Goal: Task Accomplishment & Management: Manage account settings

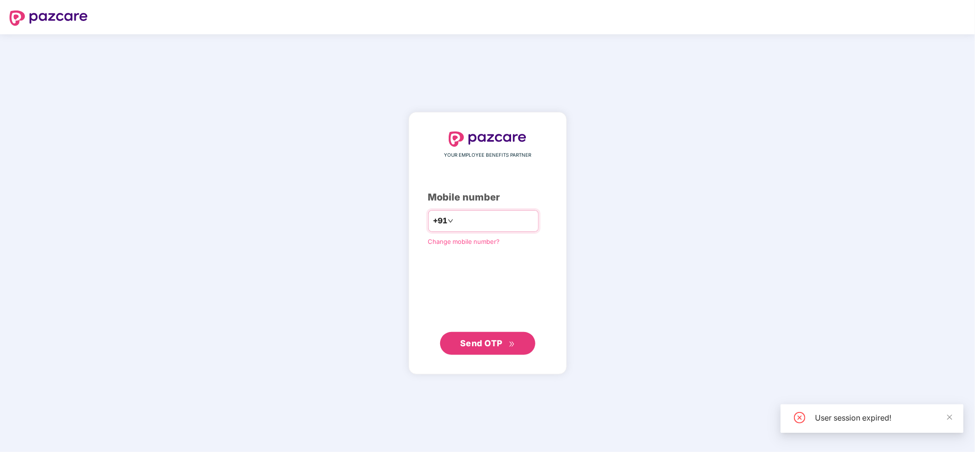
click at [487, 219] on input "number" at bounding box center [495, 220] width 78 height 15
type input "**********"
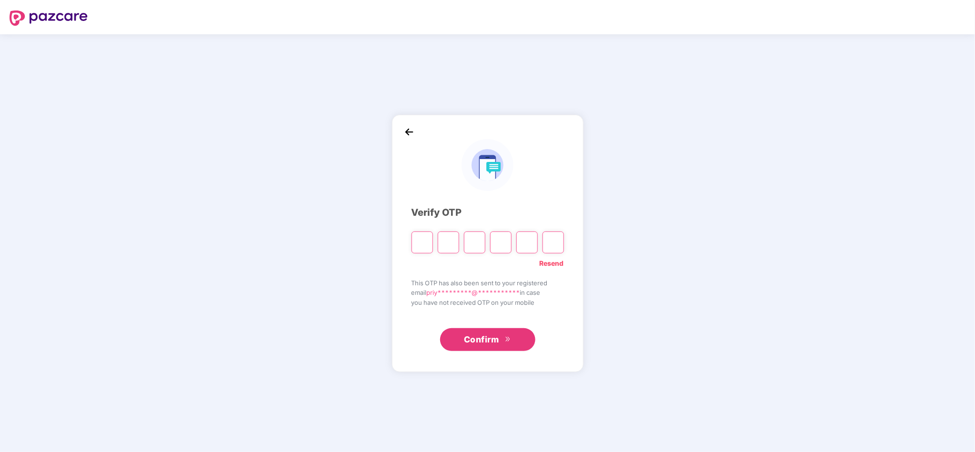
type input "*"
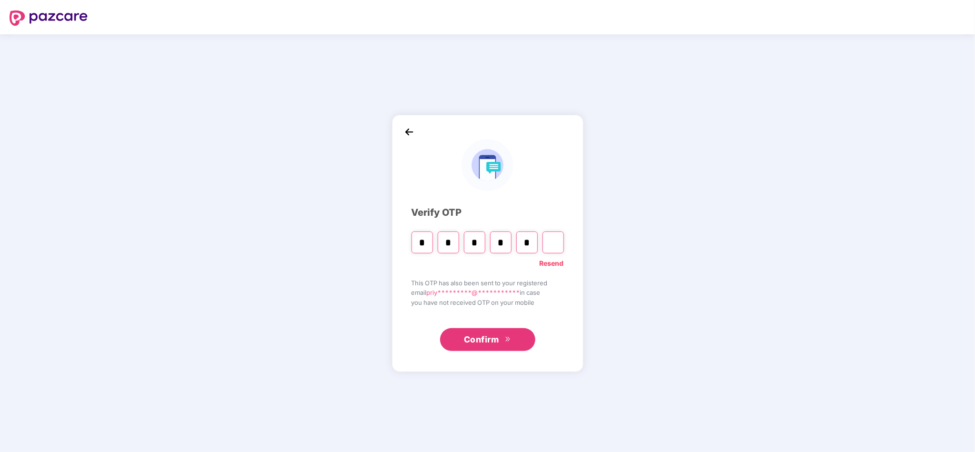
type input "*"
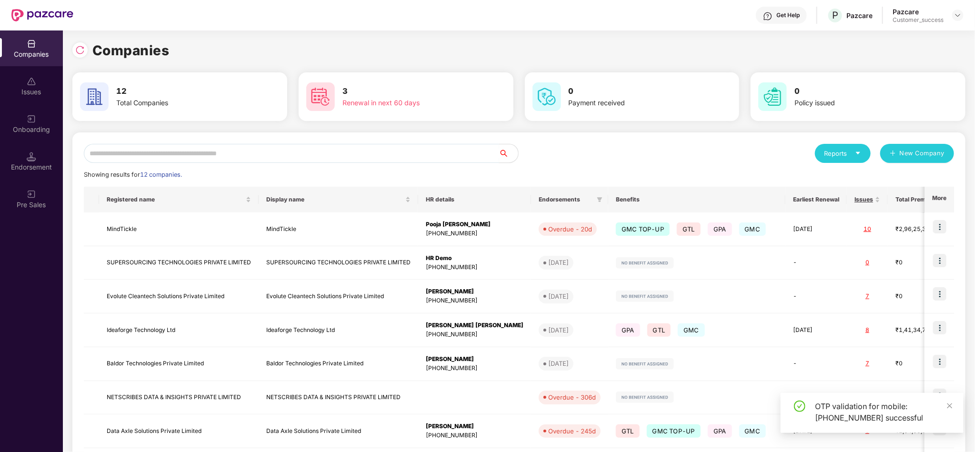
click at [272, 153] on input "text" at bounding box center [292, 153] width 416 height 19
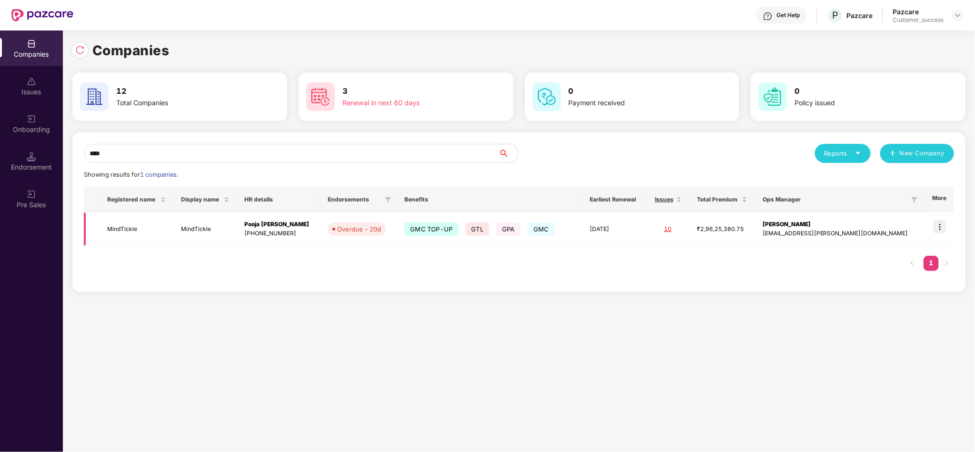
type input "****"
click at [953, 219] on td at bounding box center [938, 230] width 31 height 34
click at [940, 226] on img at bounding box center [939, 226] width 13 height 13
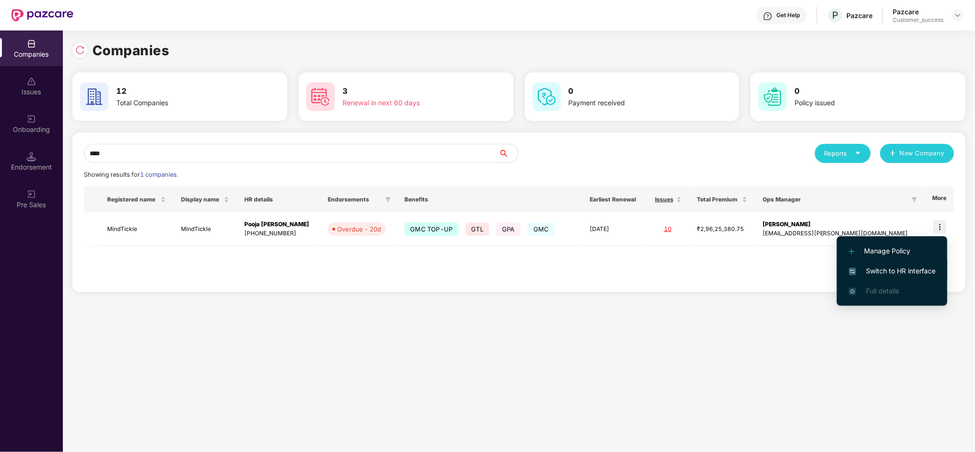
click at [894, 266] on span "Switch to HR interface" at bounding box center [892, 271] width 87 height 10
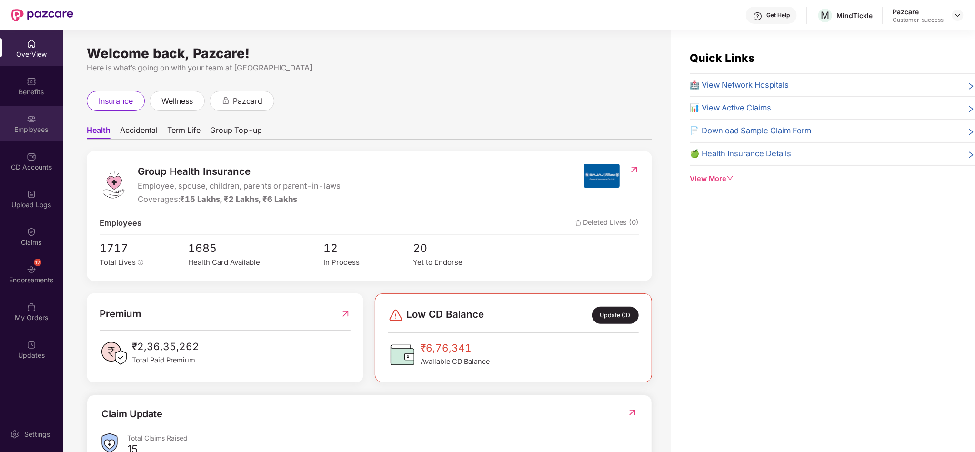
click at [33, 127] on div "Employees" at bounding box center [31, 130] width 63 height 10
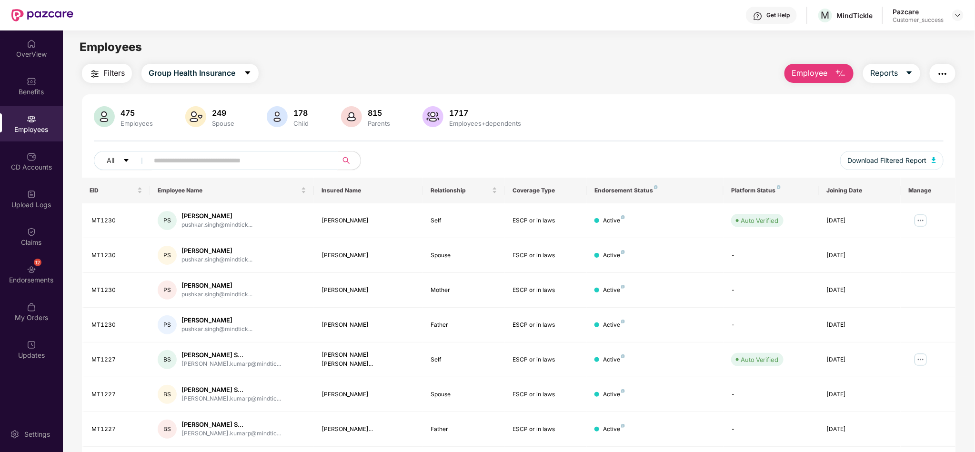
click at [271, 169] on span at bounding box center [239, 160] width 195 height 19
click at [271, 169] on span "*" at bounding box center [239, 160] width 195 height 19
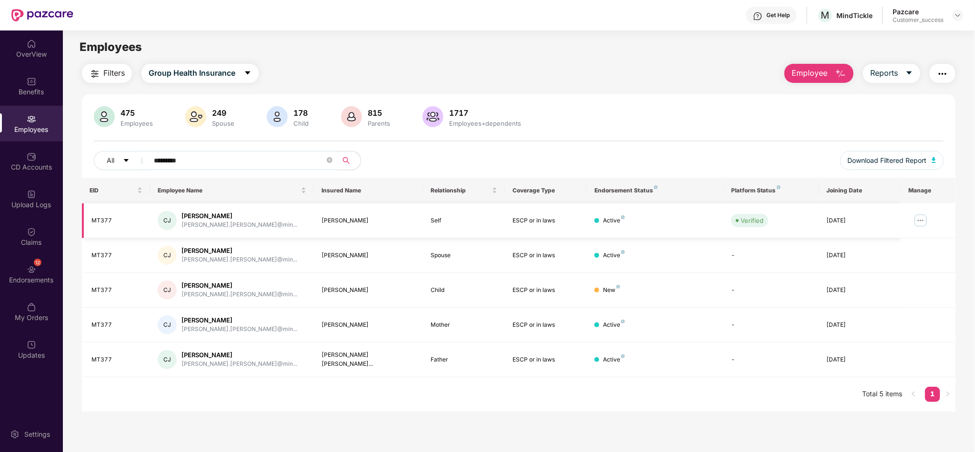
type input "*********"
click at [925, 218] on img at bounding box center [920, 220] width 15 height 15
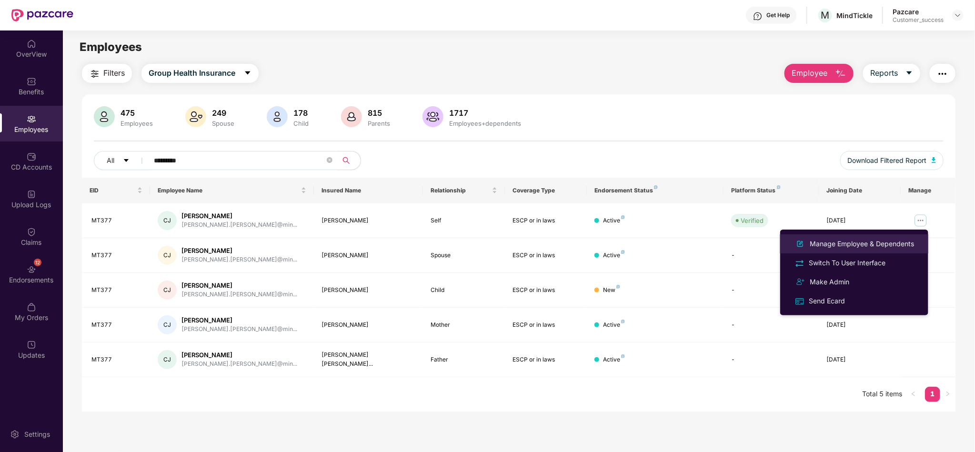
click at [876, 244] on div "Manage Employee & Dependents" at bounding box center [862, 244] width 108 height 10
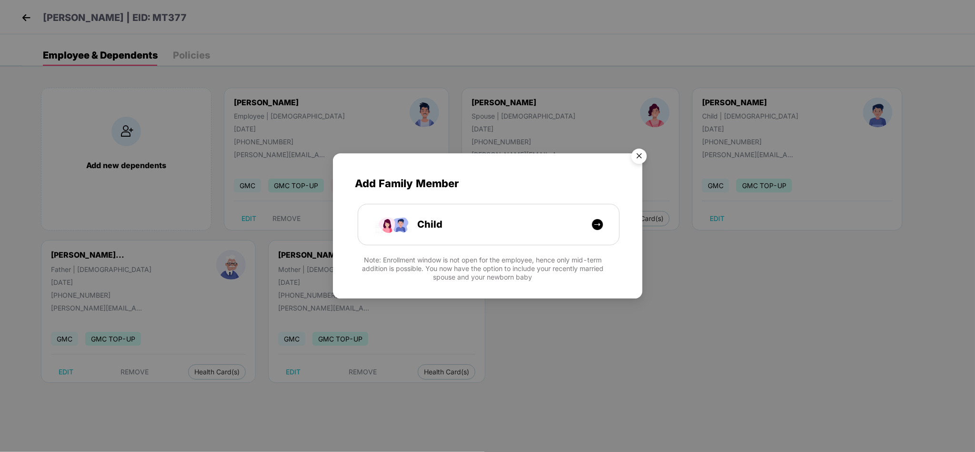
click at [639, 156] on img "Close" at bounding box center [639, 157] width 27 height 27
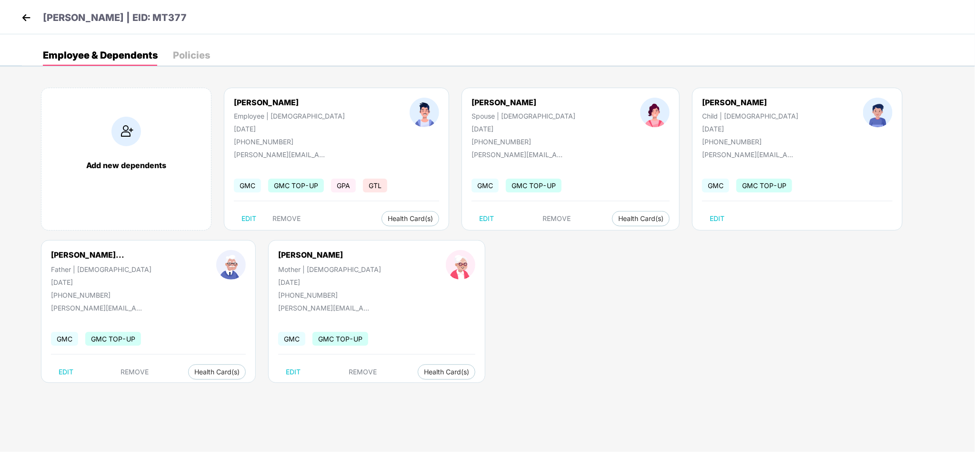
click at [702, 104] on div "[PERSON_NAME]" at bounding box center [750, 103] width 96 height 10
copy div "[PERSON_NAME]"
click at [382, 225] on button "Health Card(s)" at bounding box center [411, 218] width 58 height 15
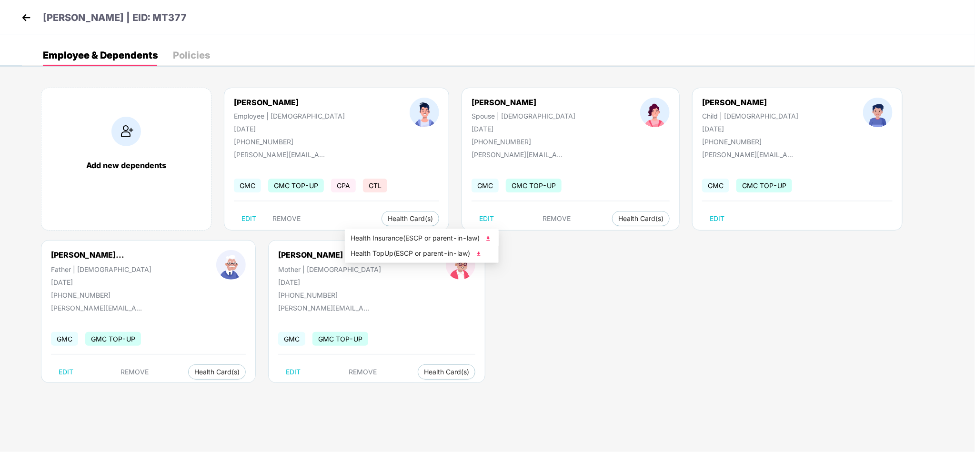
click at [382, 241] on span "Health Insurance(ESCP or parent-in-law)" at bounding box center [422, 238] width 142 height 10
drag, startPoint x: 211, startPoint y: 19, endPoint x: 169, endPoint y: 22, distance: 41.6
click at [169, 22] on div "[PERSON_NAME] | EID: MT377" at bounding box center [487, 17] width 975 height 34
copy p "MT377"
click at [525, 154] on div "[PERSON_NAME][EMAIL_ADDRESS][PERSON_NAME][DOMAIN_NAME]" at bounding box center [519, 155] width 95 height 8
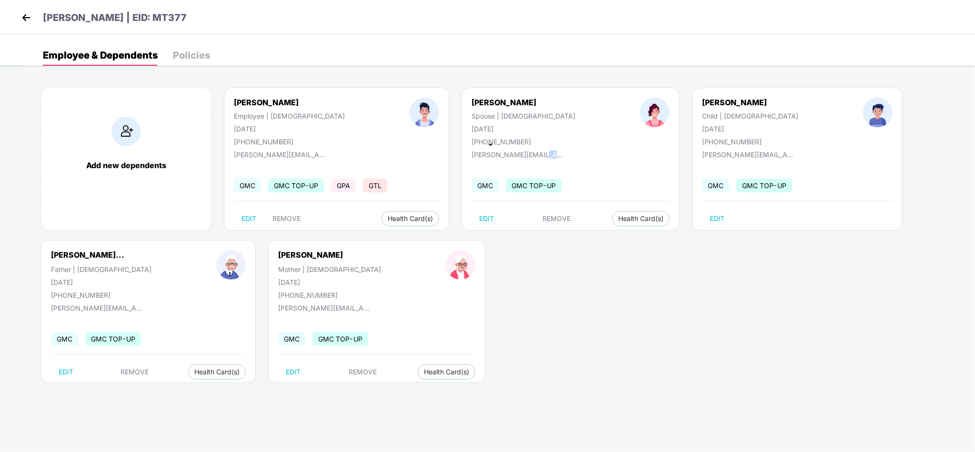
click at [525, 154] on div "[PERSON_NAME][EMAIL_ADDRESS][PERSON_NAME][DOMAIN_NAME]" at bounding box center [519, 155] width 95 height 8
copy div "[PERSON_NAME][EMAIL_ADDRESS][PERSON_NAME][DOMAIN_NAME]"
drag, startPoint x: 245, startPoint y: 141, endPoint x: 295, endPoint y: 142, distance: 50.1
click at [295, 142] on div "[PHONE_NUMBER]" at bounding box center [289, 142] width 111 height 8
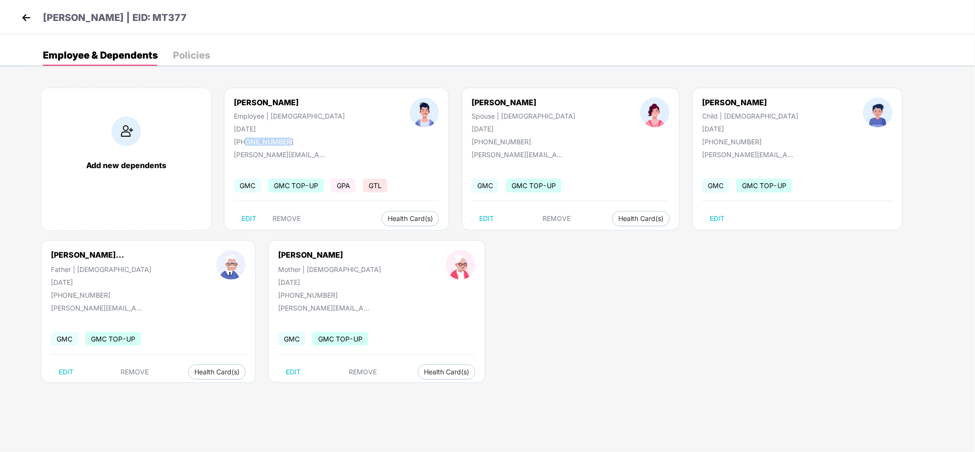
copy div "9823711793"
click at [698, 296] on div "Add new dependents [PERSON_NAME] Employee | [DEMOGRAPHIC_DATA] [DATE] [PHONE_NU…" at bounding box center [498, 240] width 953 height 334
click at [21, 16] on img at bounding box center [26, 17] width 14 height 14
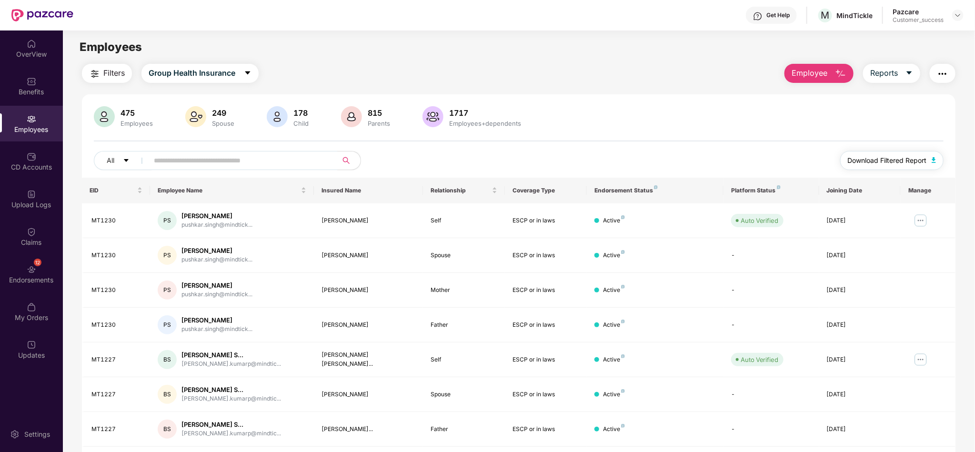
click at [910, 161] on span "Download Filtered Report" at bounding box center [887, 160] width 79 height 10
